Goal: Task Accomplishment & Management: Manage account settings

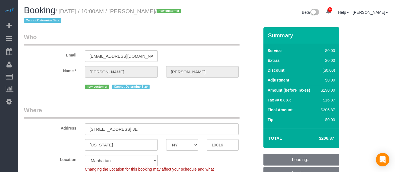
select select "NY"
select select "number:89"
select select "number:90"
select select "number:15"
select select "number:5"
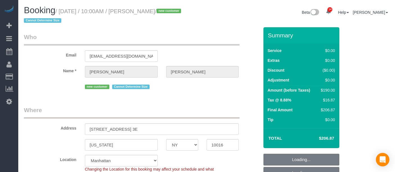
select select "object:1009"
select select "spot1"
select select "2"
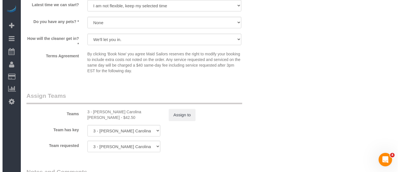
scroll to position [687, 0]
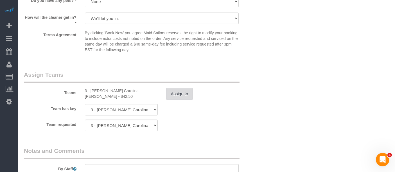
click at [171, 94] on button "Assign to" at bounding box center [179, 94] width 27 height 12
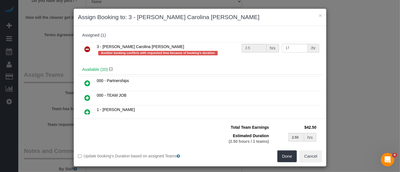
click at [84, 48] on icon at bounding box center [87, 49] width 6 height 7
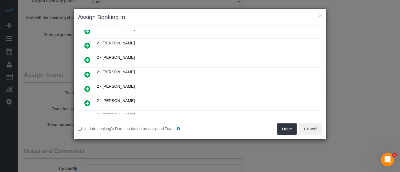
scroll to position [187, 0]
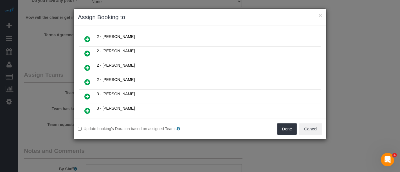
click at [87, 79] on icon at bounding box center [87, 82] width 6 height 7
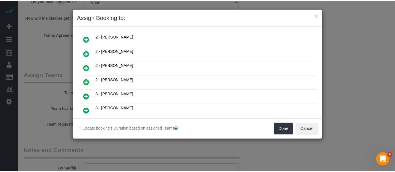
scroll to position [200, 0]
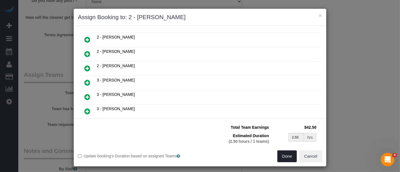
click at [281, 154] on button "Done" at bounding box center [287, 156] width 20 height 12
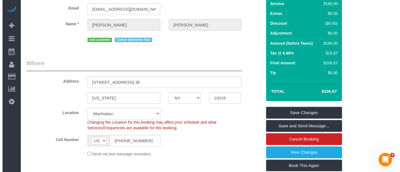
scroll to position [0, 0]
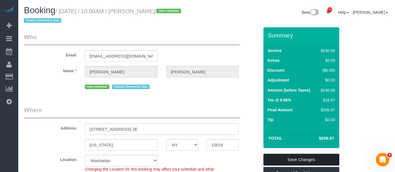
drag, startPoint x: 306, startPoint y: 151, endPoint x: 306, endPoint y: 154, distance: 3.4
click at [306, 151] on div "Summary Service $190.00 Extras $0.00 Discount ($0.00) Adjustment $0.00 Amount (…" at bounding box center [301, 136] width 76 height 218
click at [307, 156] on link "Save Changes" at bounding box center [301, 160] width 76 height 12
